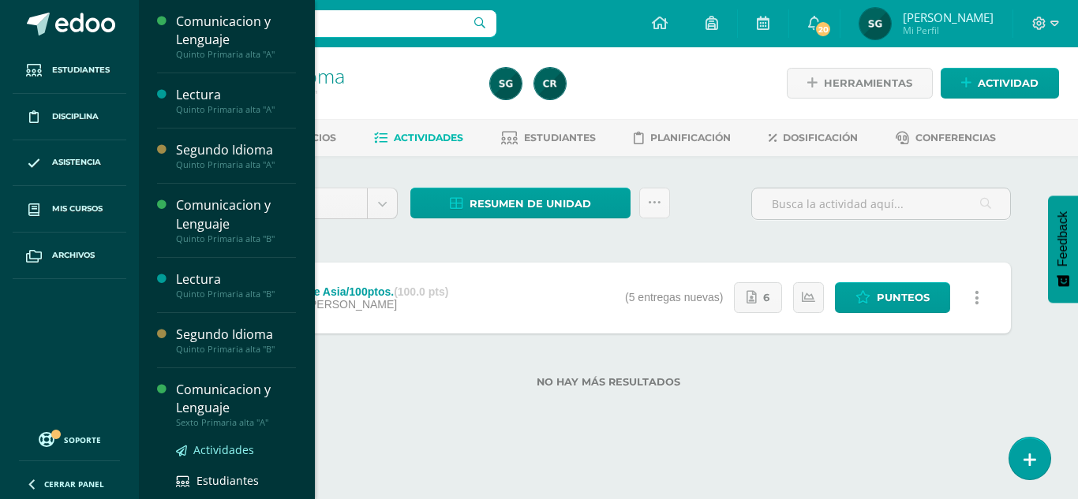
click at [223, 447] on span "Actividades" at bounding box center [223, 450] width 61 height 15
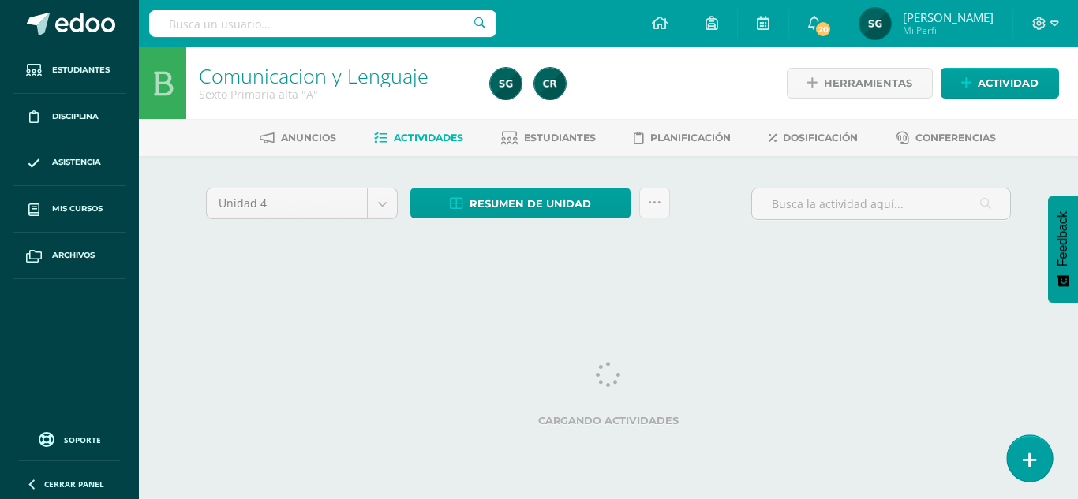
click at [1033, 459] on icon at bounding box center [1030, 460] width 14 height 18
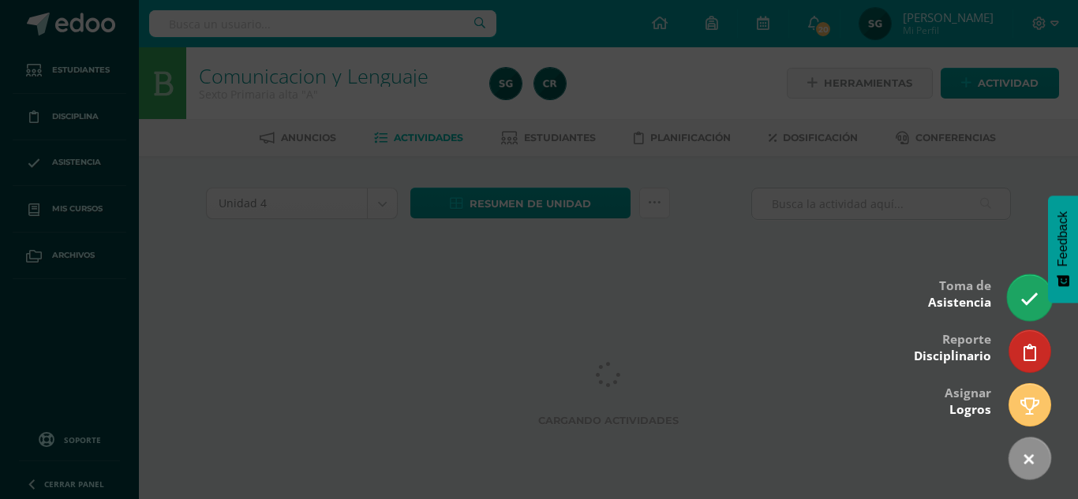
click at [1028, 297] on icon at bounding box center [1029, 299] width 18 height 18
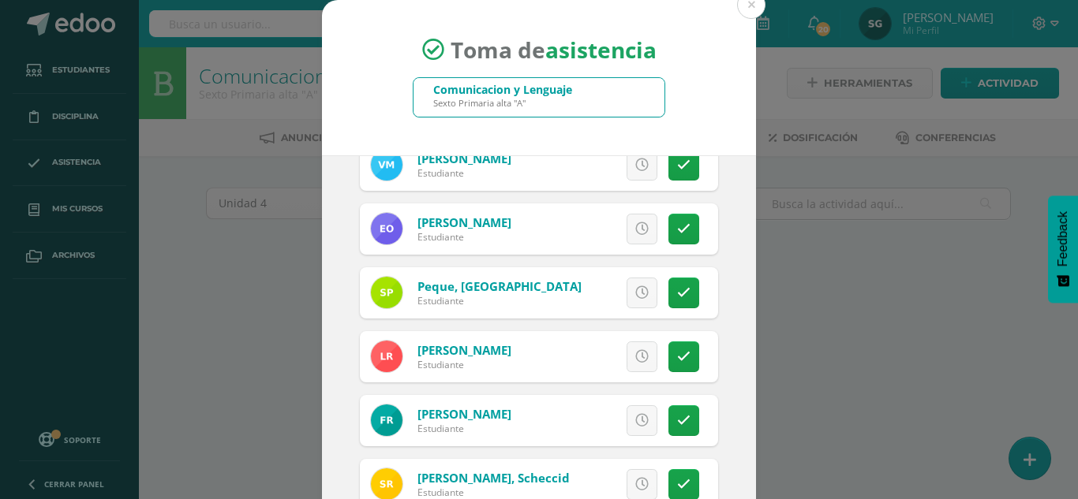
scroll to position [865, 0]
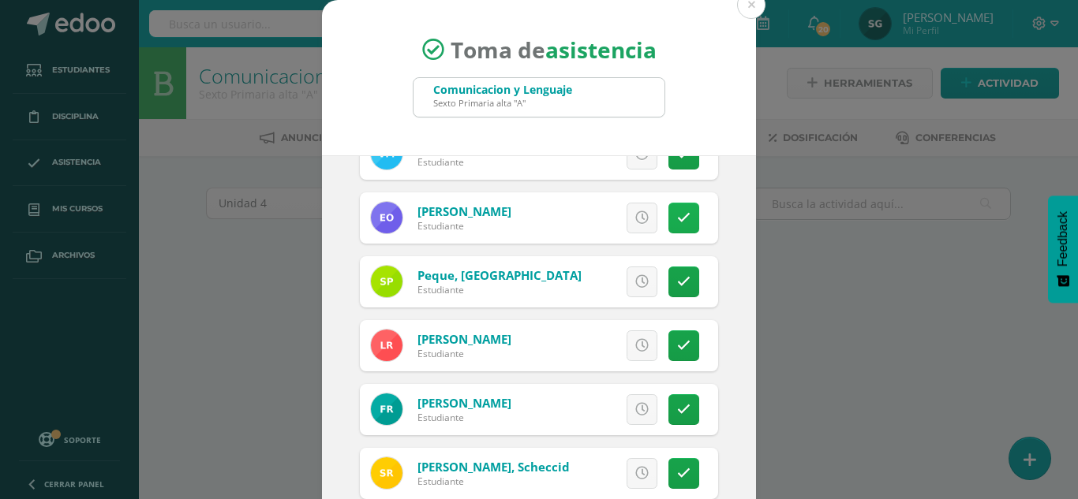
click at [677, 216] on icon at bounding box center [683, 217] width 13 height 13
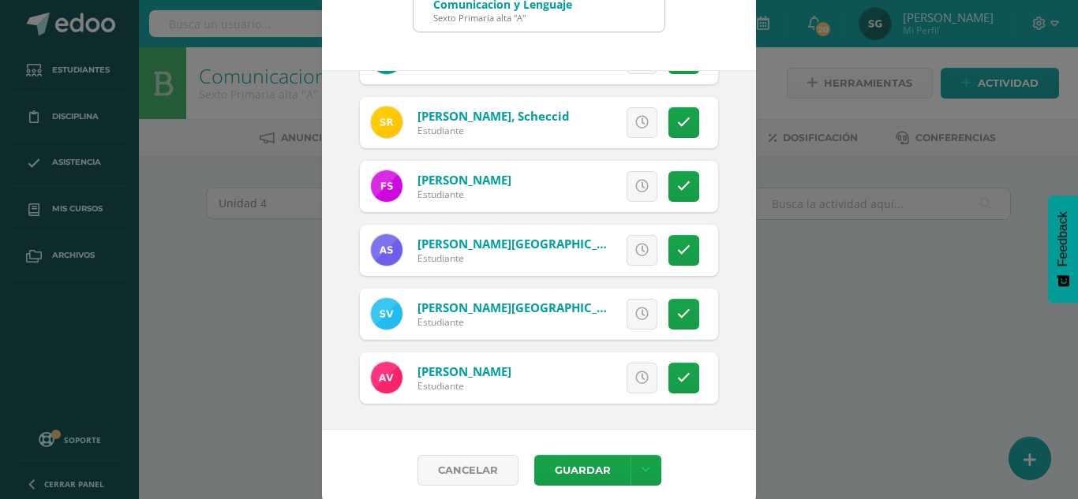
scroll to position [97, 0]
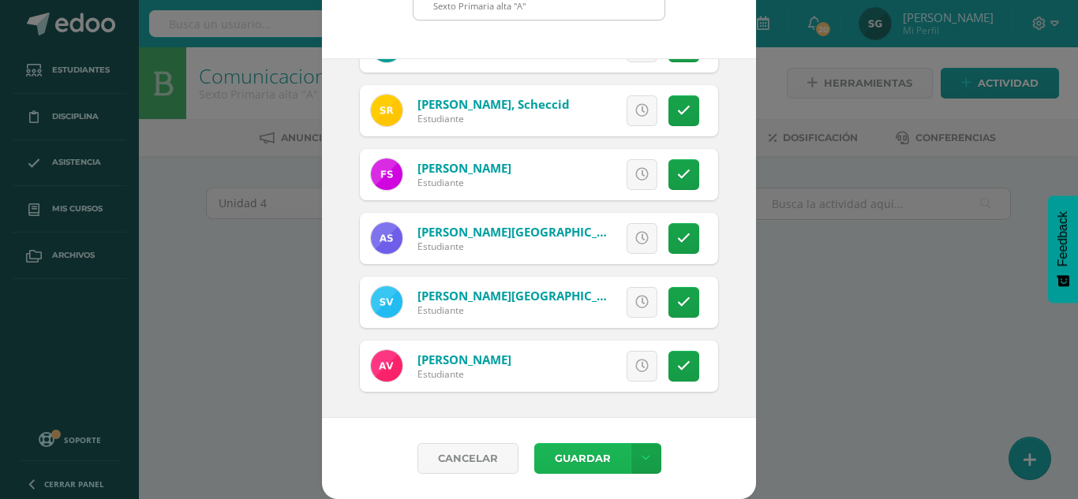
click at [578, 456] on button "Guardar" at bounding box center [582, 458] width 96 height 31
